Goal: Task Accomplishment & Management: Manage account settings

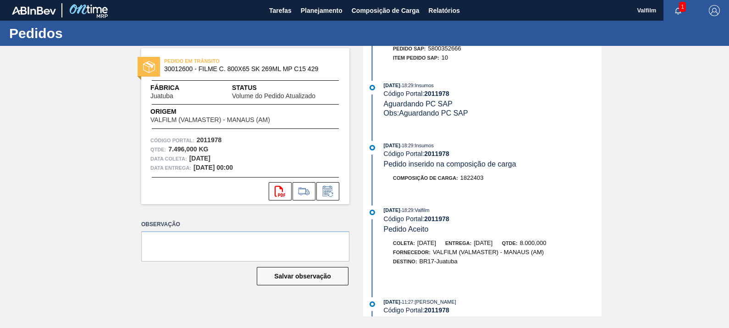
scroll to position [630, 0]
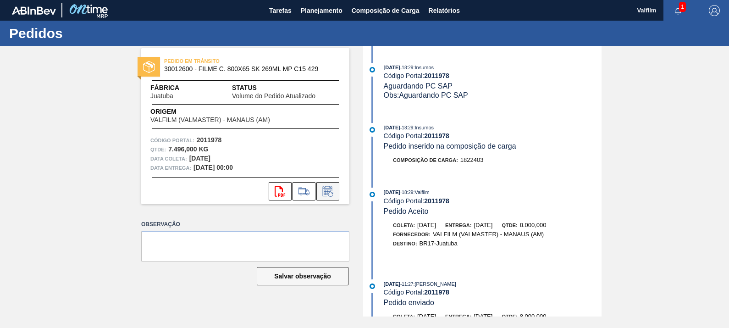
click at [332, 192] on icon at bounding box center [327, 191] width 15 height 11
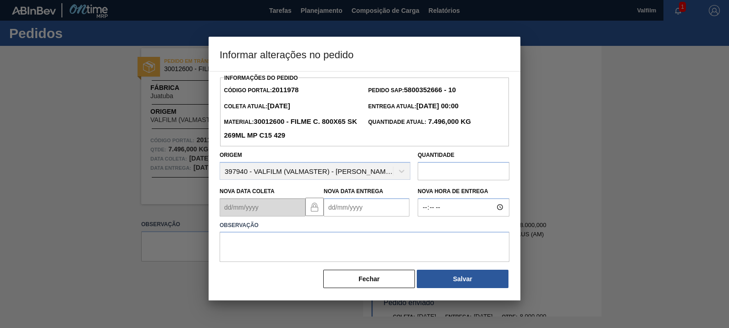
click at [378, 199] on Entrega2011978 "Nova Data Entrega" at bounding box center [367, 207] width 86 height 18
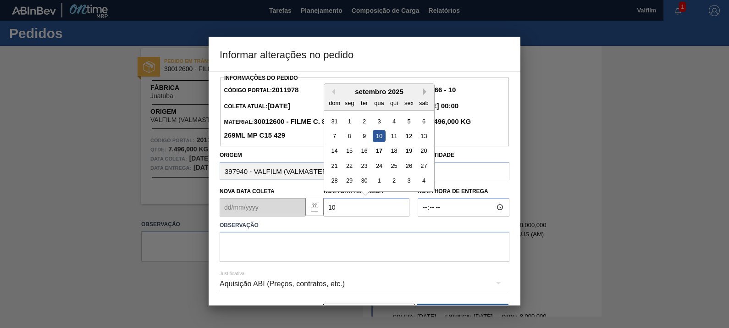
click at [425, 92] on button "Next Month" at bounding box center [426, 91] width 6 height 6
drag, startPoint x: 411, startPoint y: 138, endPoint x: 409, endPoint y: 142, distance: 4.9
click at [409, 138] on div "10" at bounding box center [409, 136] width 12 height 12
type Entrega2011978 "10/10/2025"
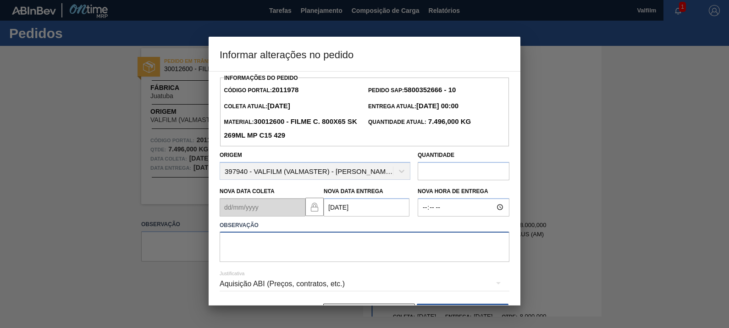
click at [374, 244] on textarea at bounding box center [365, 247] width 290 height 30
type textarea "DATA ORIGINAL"
click at [346, 280] on div "Aquisição ABI (Preços, contratos, etc.)" at bounding box center [365, 284] width 290 height 26
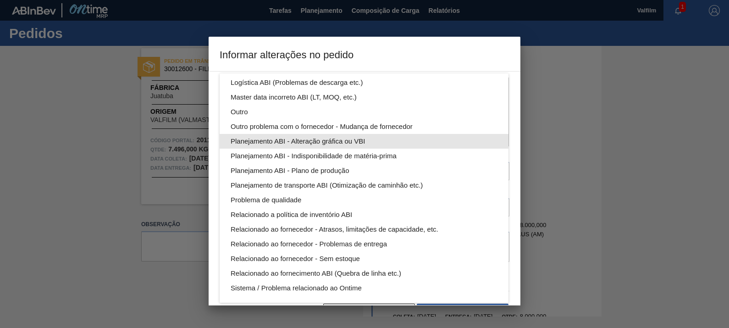
scroll to position [0, 0]
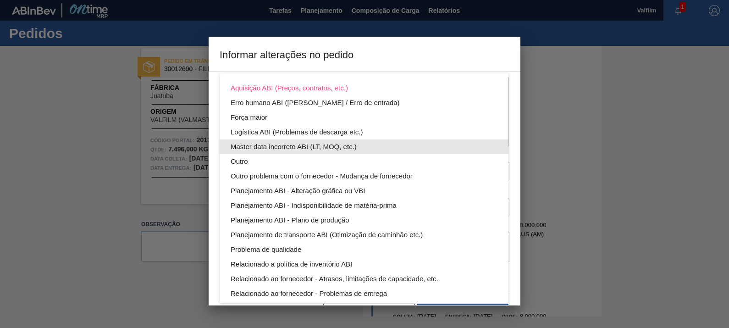
click at [330, 138] on div "Logística ABI (Problemas de descarga etc.)" at bounding box center [364, 132] width 267 height 15
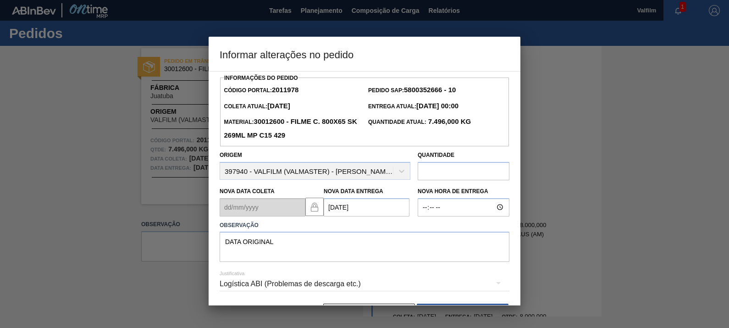
click at [320, 283] on div "Logística ABI (Problemas de descarga etc.)" at bounding box center [365, 284] width 290 height 26
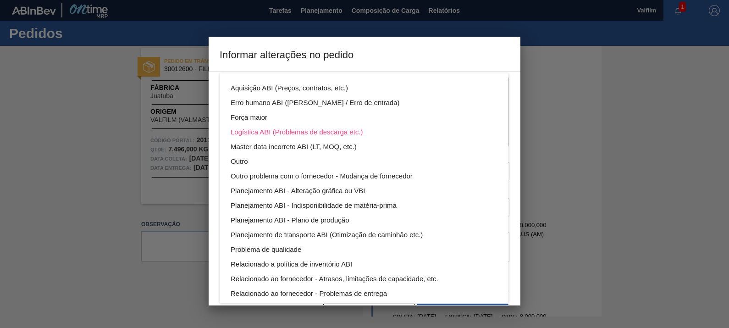
scroll to position [37, 0]
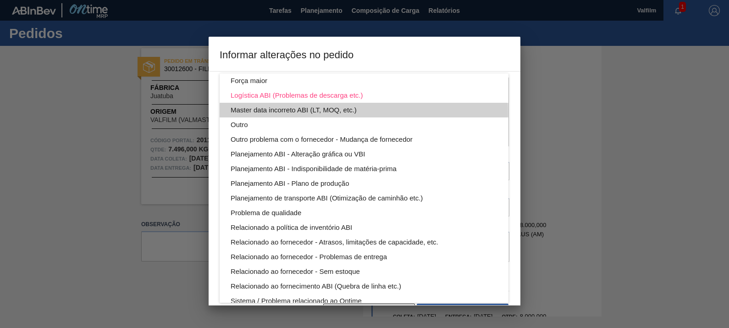
click at [322, 113] on div "Master data incorreto ABI (LT, MOQ, etc.)" at bounding box center [364, 110] width 267 height 15
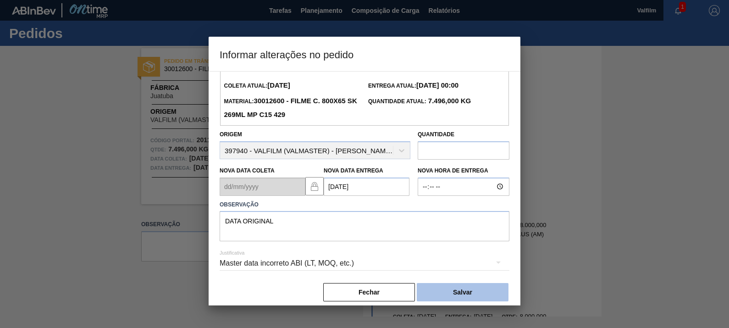
scroll to position [30, 0]
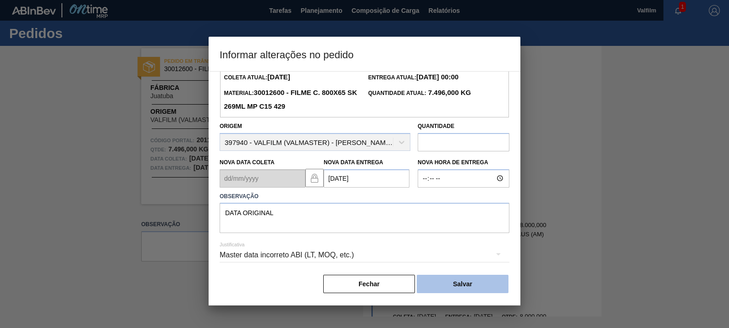
click at [465, 280] on button "Salvar" at bounding box center [463, 284] width 92 height 18
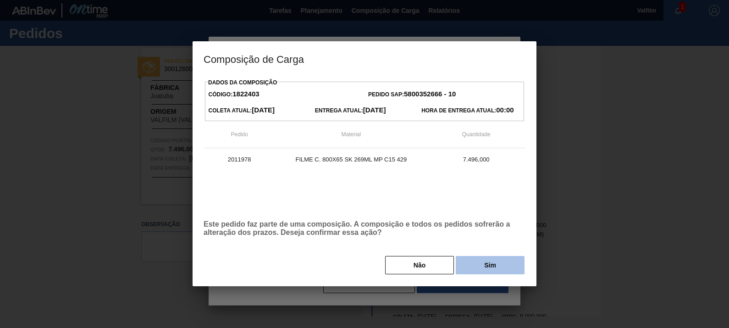
click at [496, 264] on button "Sim" at bounding box center [490, 265] width 69 height 18
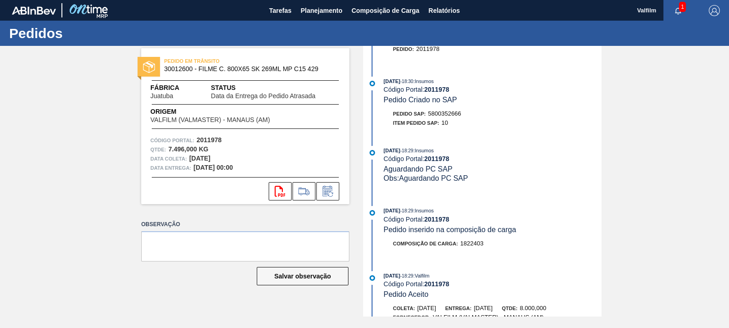
scroll to position [715, 0]
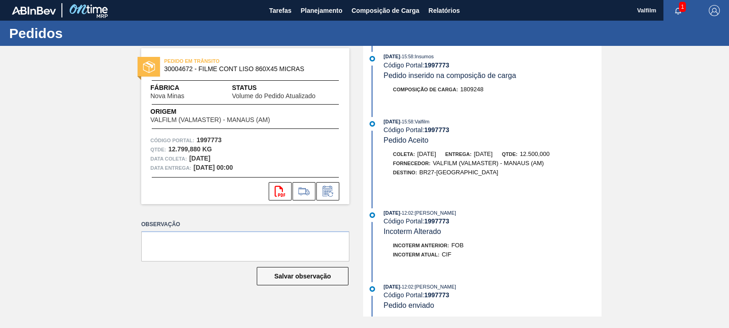
scroll to position [458, 0]
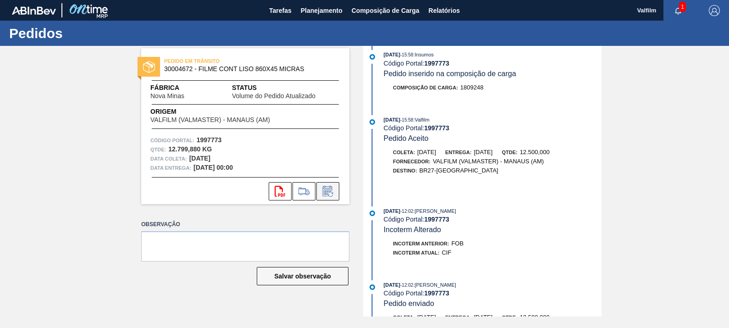
click at [333, 183] on button at bounding box center [327, 191] width 23 height 18
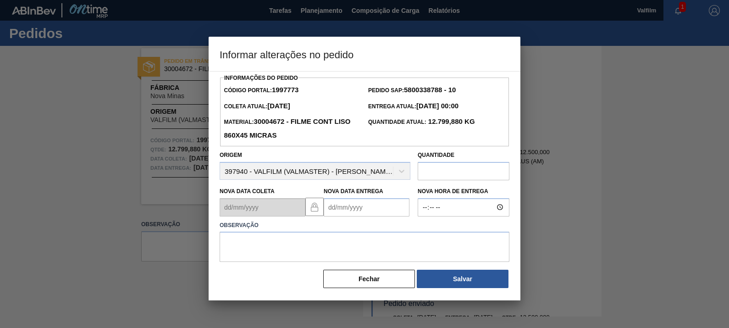
click at [367, 211] on Entrega1997773 "Nova Data Entrega" at bounding box center [367, 207] width 86 height 18
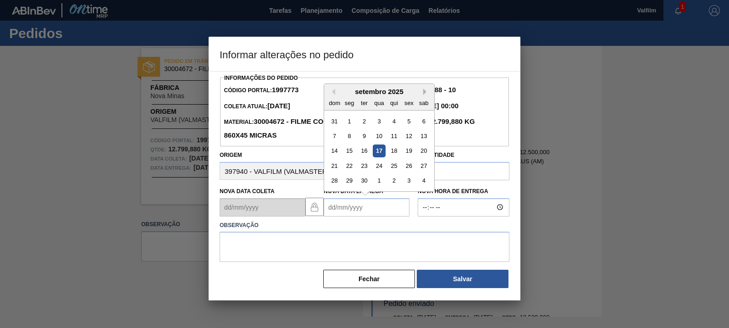
click at [426, 91] on button "Next Month" at bounding box center [426, 91] width 6 height 6
click at [398, 122] on div "2" at bounding box center [394, 121] width 12 height 12
type Entrega1997773 "02/10/2025"
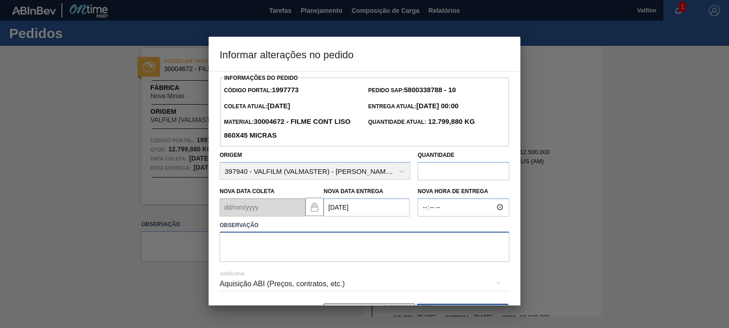
click at [379, 255] on textarea at bounding box center [365, 247] width 290 height 30
type textarea "DATA ORIGINAL"
click at [339, 281] on div "Aquisição ABI (Preços, contratos, etc.)" at bounding box center [365, 284] width 290 height 26
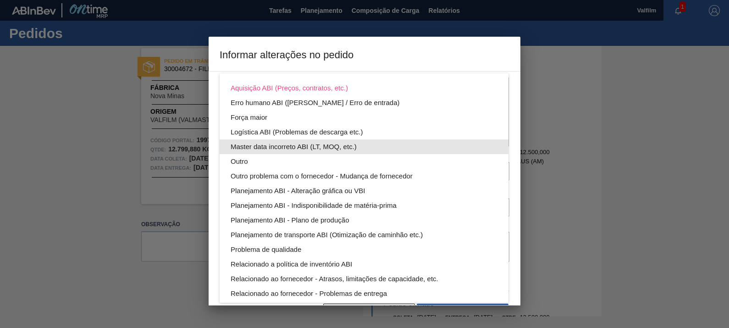
click at [262, 147] on div "Master data incorreto ABI (LT, MOQ, etc.)" at bounding box center [364, 146] width 267 height 15
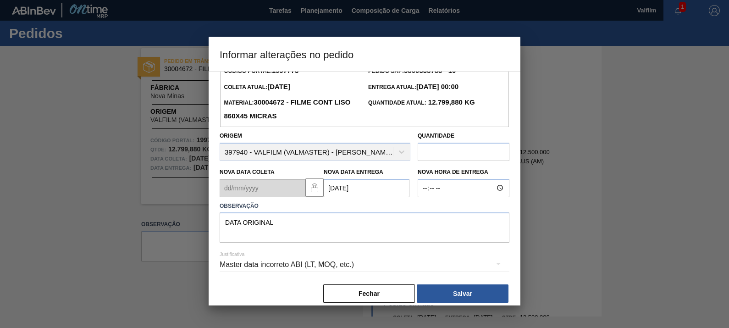
scroll to position [30, 0]
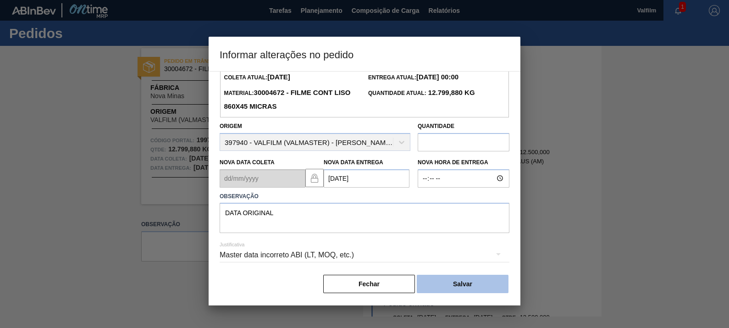
click at [479, 283] on button "Salvar" at bounding box center [463, 284] width 92 height 18
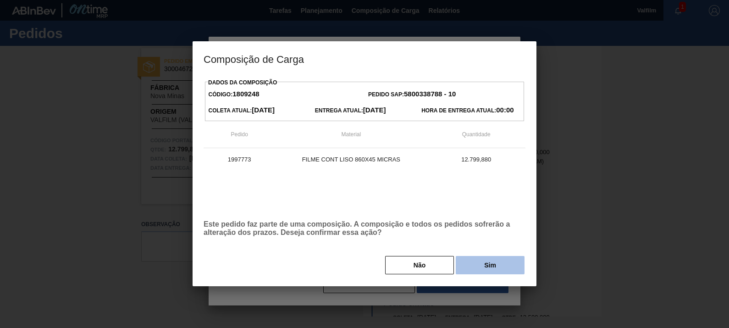
click at [488, 263] on button "Sim" at bounding box center [490, 265] width 69 height 18
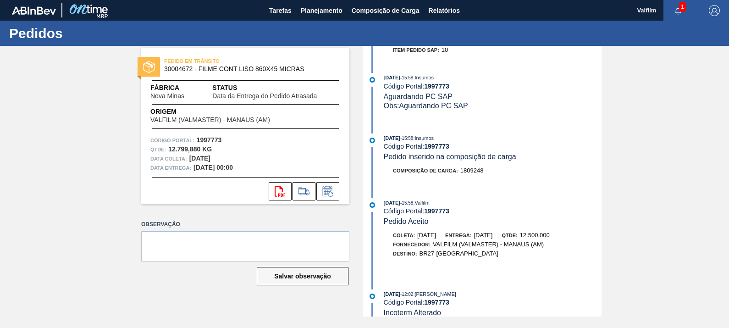
scroll to position [543, 0]
